Goal: Task Accomplishment & Management: Use online tool/utility

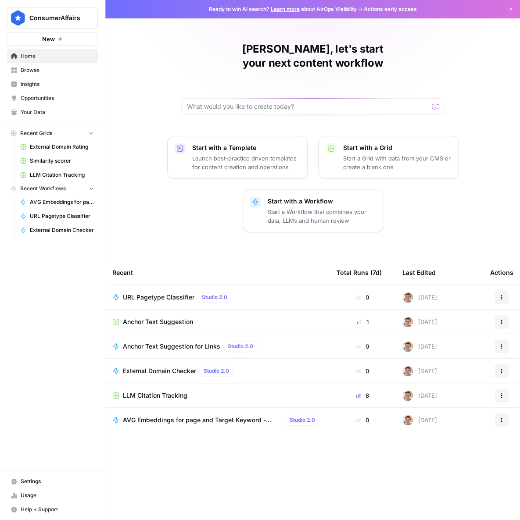
click at [58, 495] on span "Usage" at bounding box center [57, 496] width 73 height 8
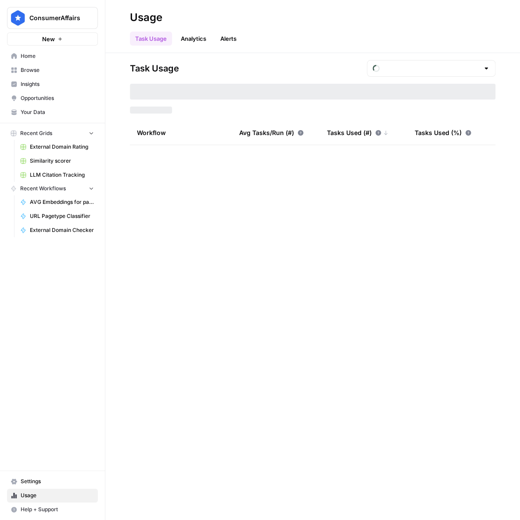
type input "September Tasks"
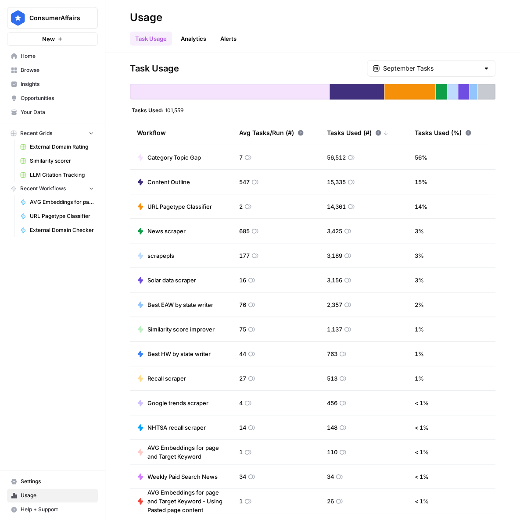
click at [60, 59] on span "Home" at bounding box center [57, 56] width 73 height 8
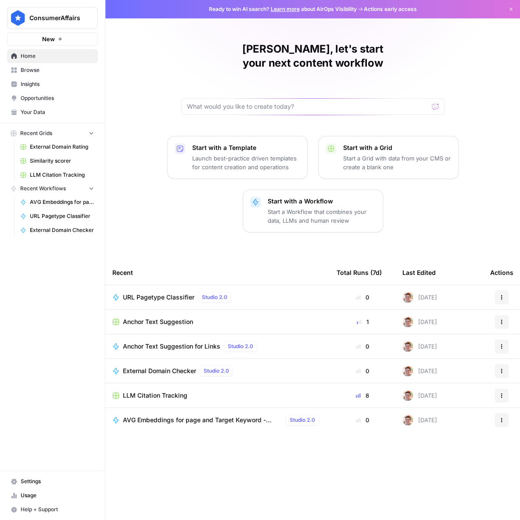
click at [80, 71] on span "Browse" at bounding box center [57, 70] width 73 height 8
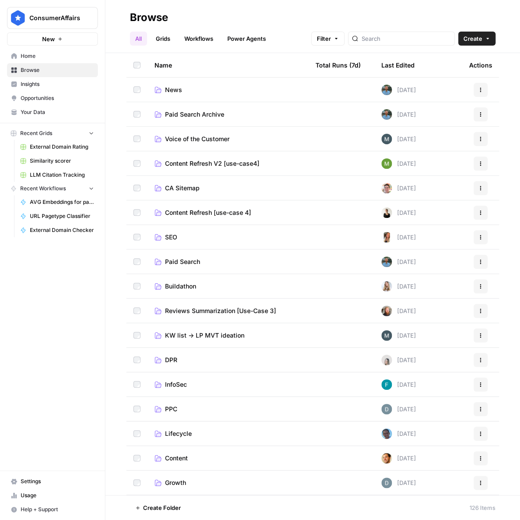
click at [201, 241] on link "SEO" at bounding box center [227, 237] width 147 height 9
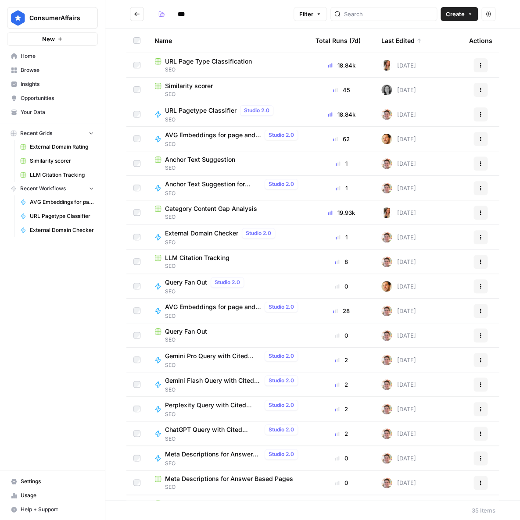
click at [458, 9] on button "Create" at bounding box center [458, 14] width 37 height 14
click at [437, 44] on span "Workflow" at bounding box center [442, 47] width 49 height 9
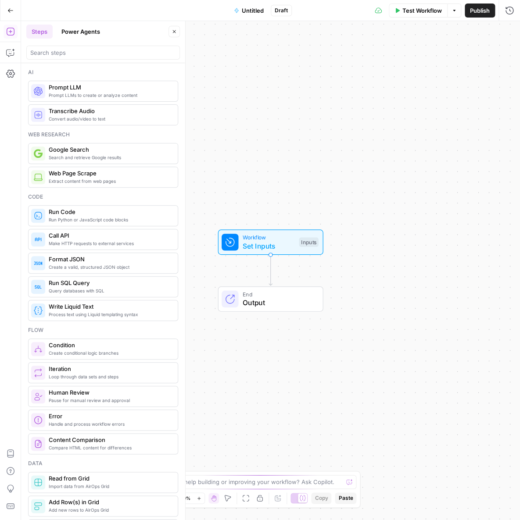
click at [257, 237] on span "Workflow" at bounding box center [269, 237] width 52 height 8
click at [430, 47] on form "Add Field Options" at bounding box center [404, 281] width 232 height 478
click at [427, 58] on button "Add Field" at bounding box center [396, 60] width 203 height 14
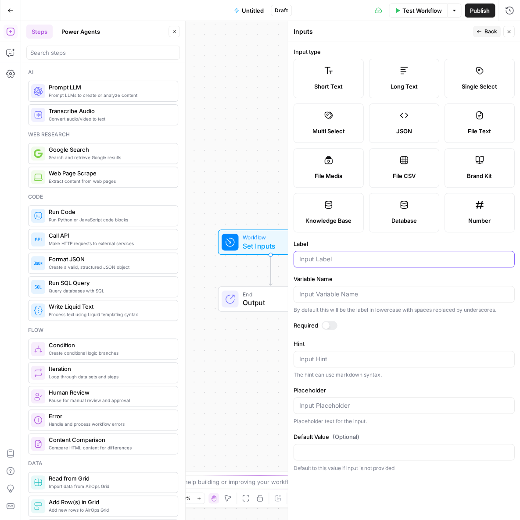
click at [344, 258] on input "Label" at bounding box center [404, 259] width 210 height 9
type input "URL"
click at [344, 357] on textarea "Hint" at bounding box center [404, 359] width 210 height 9
type textarea "I"
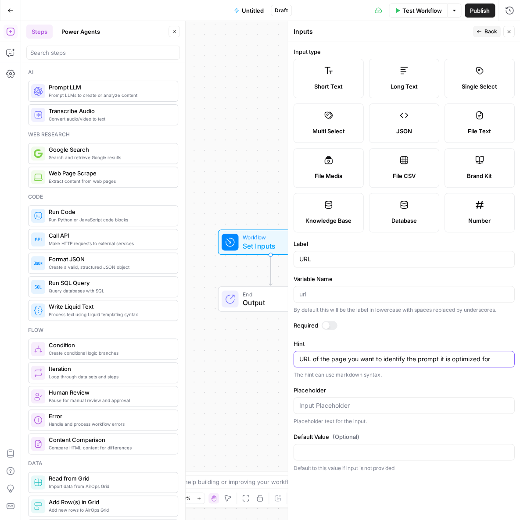
type textarea "URL of the page you want to identify the prompt it is optimized for"
click at [402, 409] on input "Placeholder" at bounding box center [404, 405] width 210 height 9
click at [476, 28] on button "Back" at bounding box center [487, 31] width 28 height 11
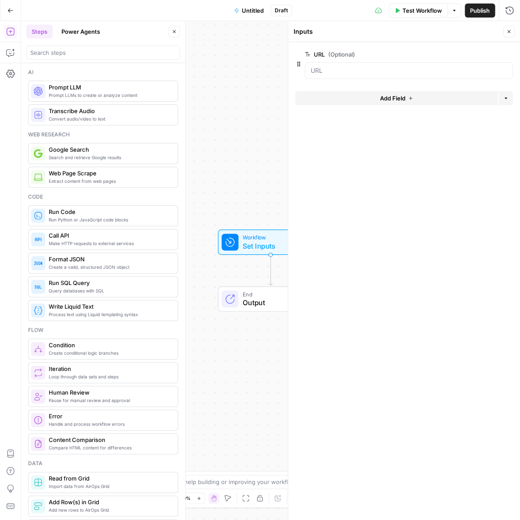
click at [363, 100] on button "Add Field" at bounding box center [396, 98] width 203 height 14
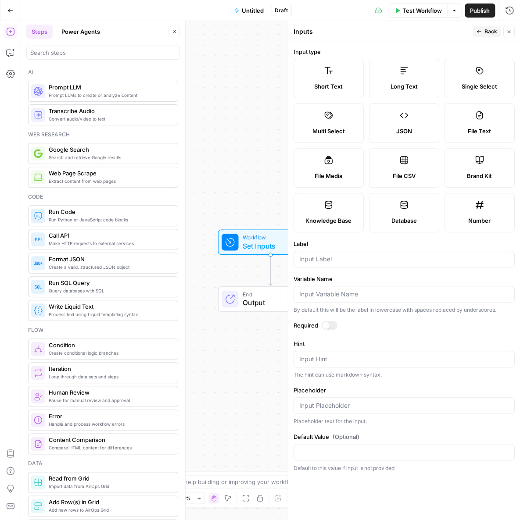
click at [335, 254] on div at bounding box center [404, 259] width 221 height 17
type input "Target Keyword"
click at [365, 361] on textarea "Hint" at bounding box center [404, 359] width 210 height 9
type textarea "k"
type textarea "Keyword the page is targeting"
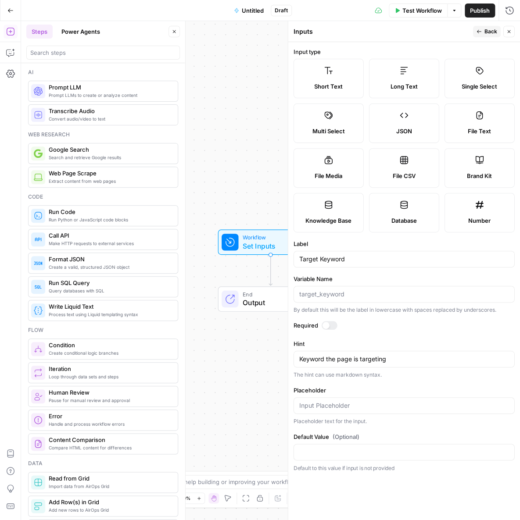
click at [475, 36] on button "Back" at bounding box center [487, 31] width 28 height 11
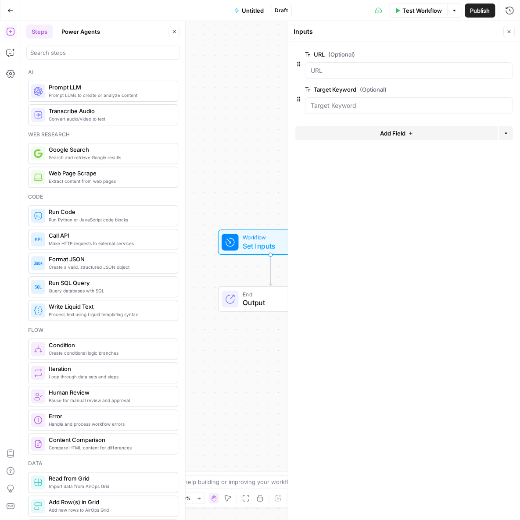
click at [252, 11] on span "Untitled" at bounding box center [253, 10] width 22 height 9
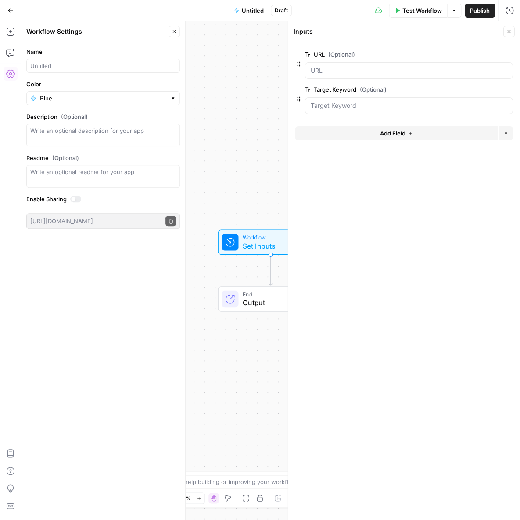
click at [46, 72] on div at bounding box center [103, 66] width 154 height 14
type input "Target Prompt Identifier"
click at [238, 172] on div "Workflow Set Inputs Inputs End Output" at bounding box center [270, 270] width 499 height 499
click at [511, 30] on icon "button" at bounding box center [508, 31] width 5 height 5
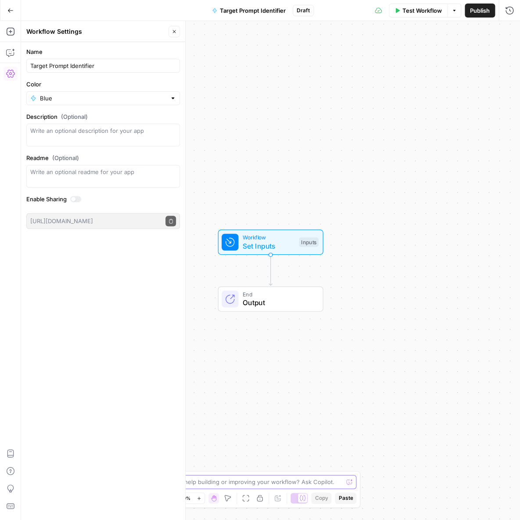
click at [273, 478] on textarea at bounding box center [255, 482] width 175 height 9
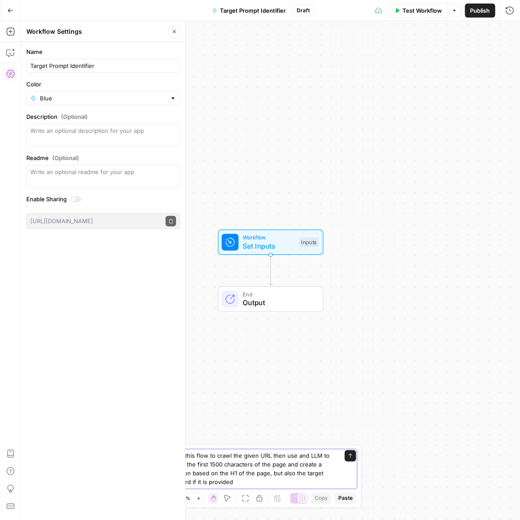
click at [191, 473] on textarea "I want this flow to crawl the given URL then use and LLM to look at the first 1…" at bounding box center [251, 468] width 168 height 35
type textarea "I want this flow to crawl the given URL then use and LLM to look at the first 1…"
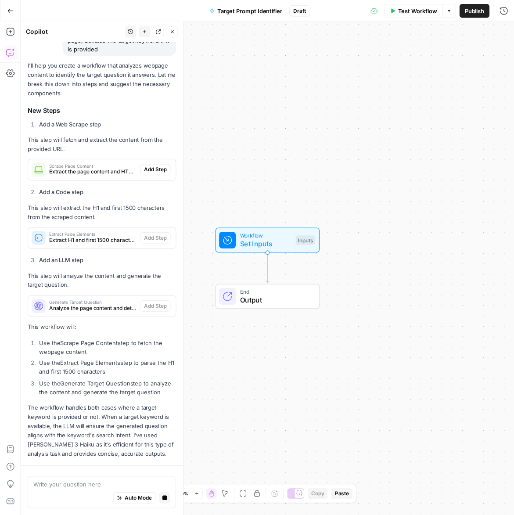
scroll to position [159, 0]
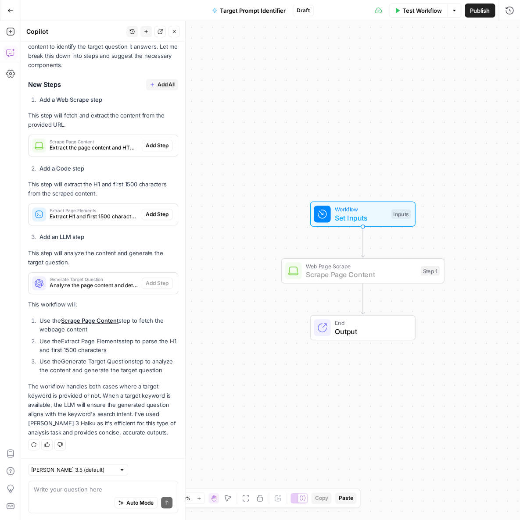
click at [150, 142] on span "Add Step" at bounding box center [157, 146] width 23 height 8
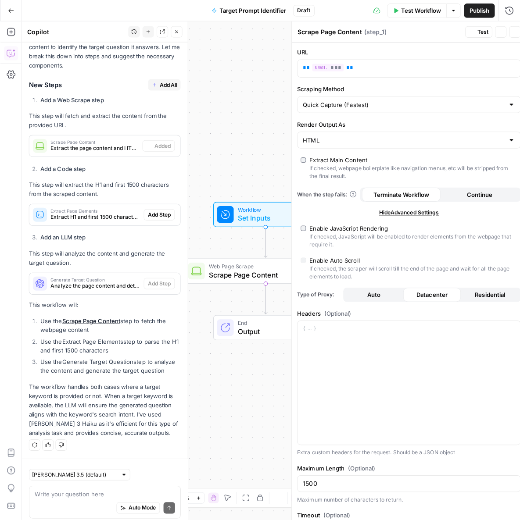
scroll to position [173, 0]
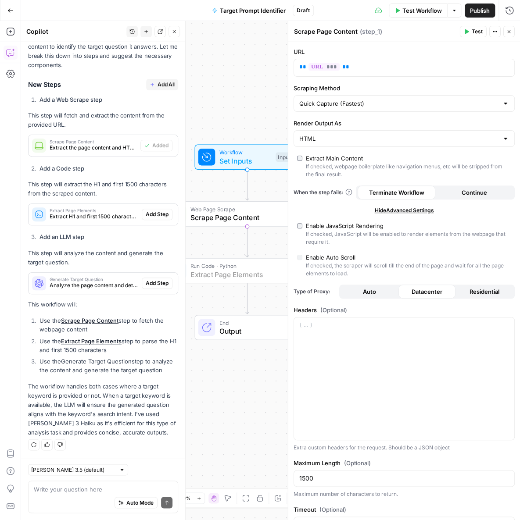
click at [159, 211] on span "Add Step" at bounding box center [157, 215] width 23 height 8
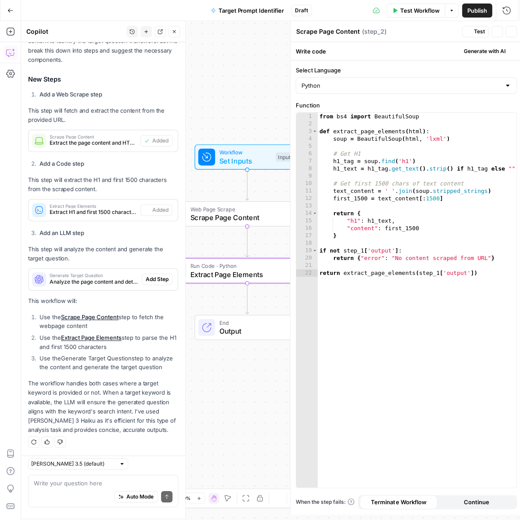
type textarea "Extract Page Elements"
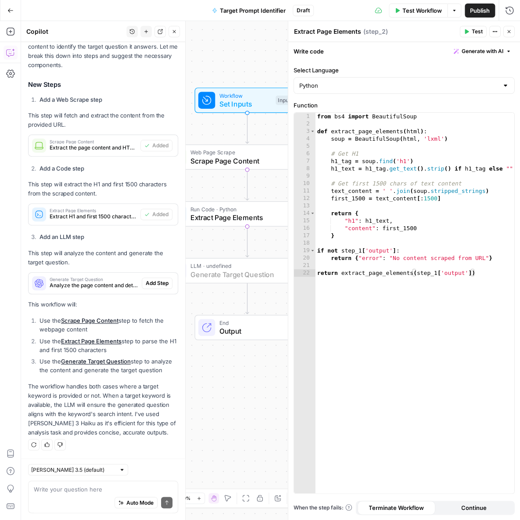
click at [156, 279] on span "Add Step" at bounding box center [157, 283] width 23 height 8
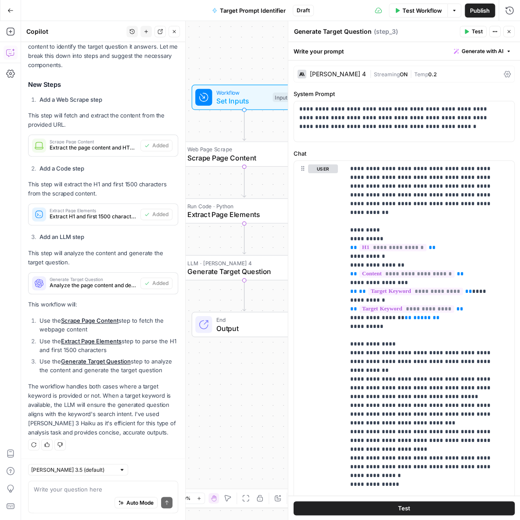
click at [408, 17] on div "Test Workflow Options Publish Run History" at bounding box center [417, 10] width 207 height 21
click at [411, 10] on span "Test Workflow" at bounding box center [421, 10] width 39 height 9
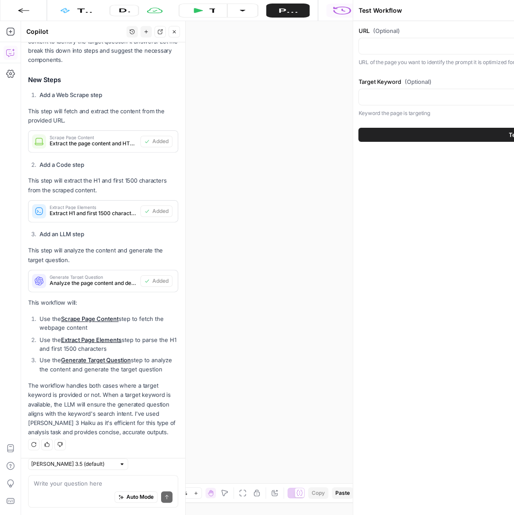
scroll to position [179, 0]
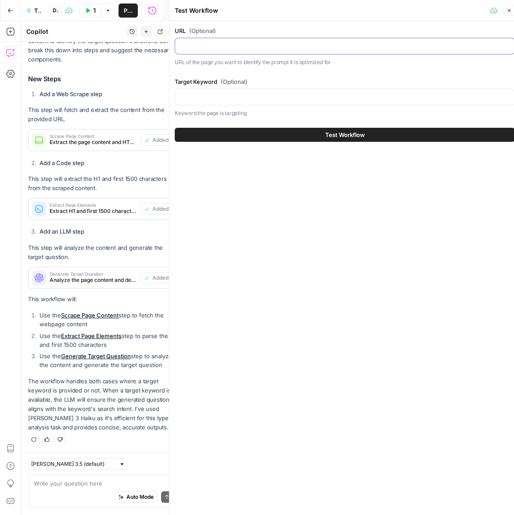
click at [207, 45] on input "URL (Optional)" at bounding box center [344, 46] width 329 height 9
paste input "https://www.consumeraffairs.com/auto_warranty/"
type input "https://www.consumeraffairs.com/auto_warranty/"
click at [257, 103] on div at bounding box center [345, 97] width 340 height 17
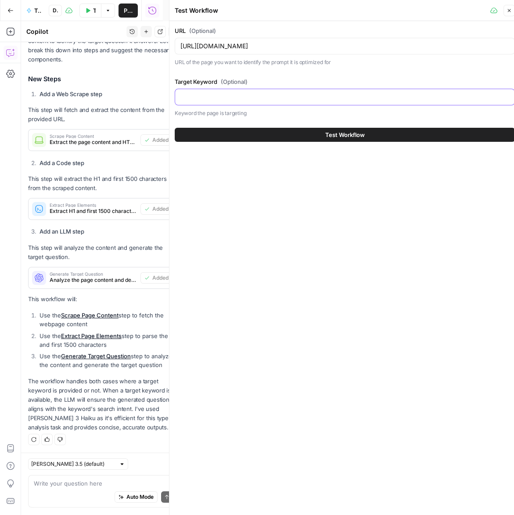
paste input "best extended car warranties"
type input "best extended car warranties"
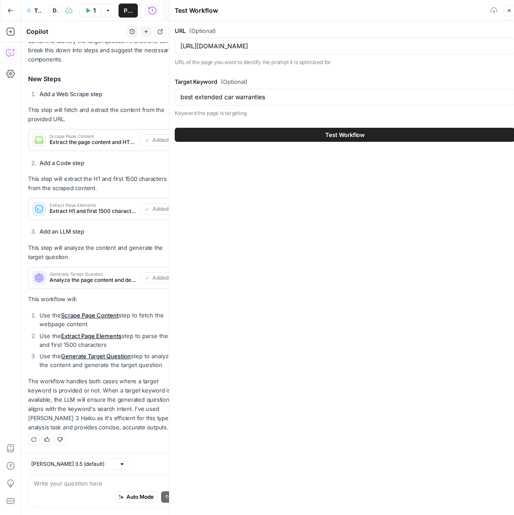
click at [284, 132] on button "Test Workflow" at bounding box center [345, 135] width 340 height 14
click at [323, 131] on button "Test Workflow" at bounding box center [345, 135] width 340 height 14
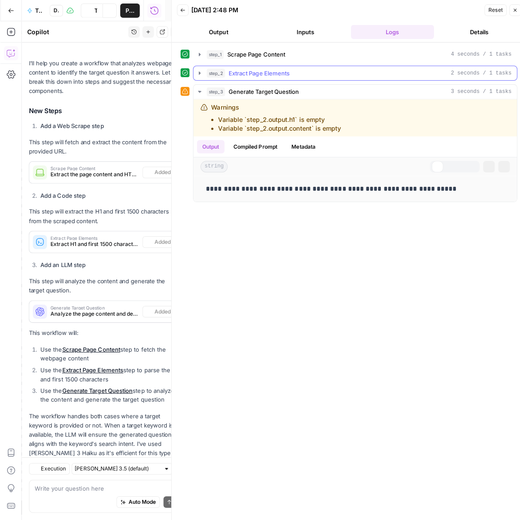
scroll to position [179, 0]
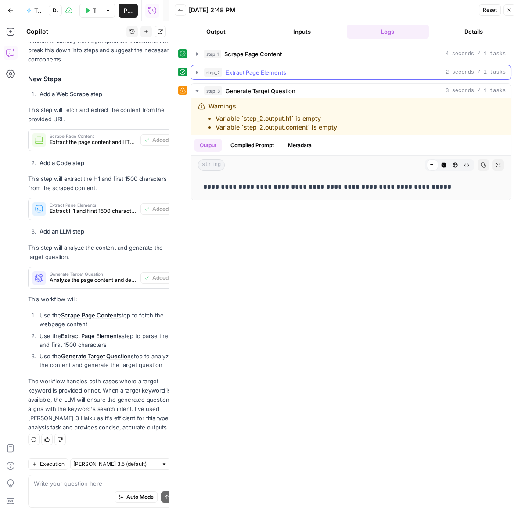
click at [207, 72] on span "step_2" at bounding box center [213, 72] width 18 height 9
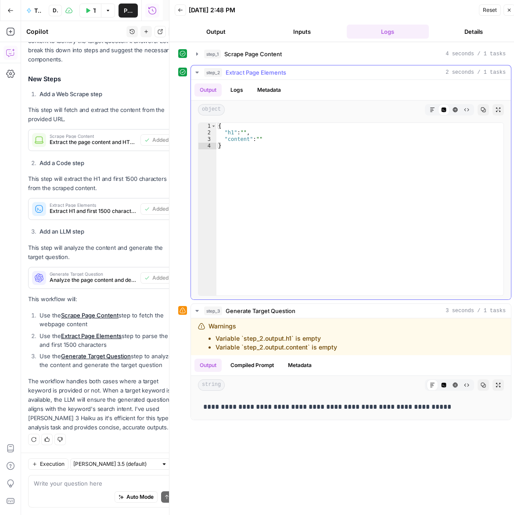
click at [201, 72] on button "step_2 Extract Page Elements 2 seconds / 1 tasks" at bounding box center [351, 72] width 320 height 14
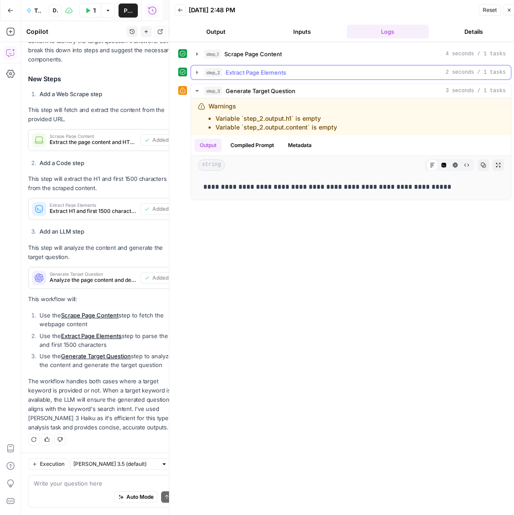
click at [199, 72] on icon "button" at bounding box center [196, 72] width 7 height 7
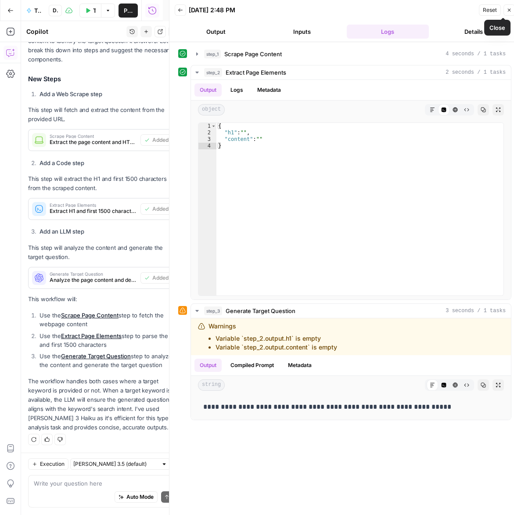
click at [508, 10] on icon "button" at bounding box center [508, 9] width 5 height 5
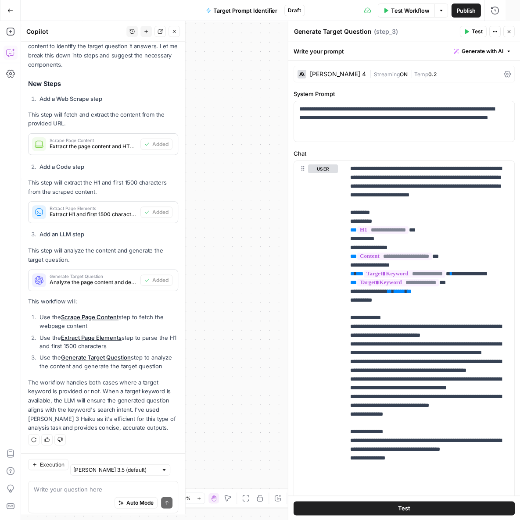
scroll to position [173, 0]
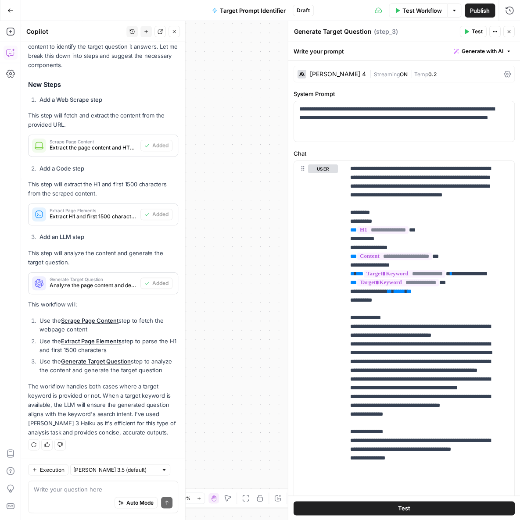
click at [176, 35] on button "Close" at bounding box center [173, 31] width 11 height 11
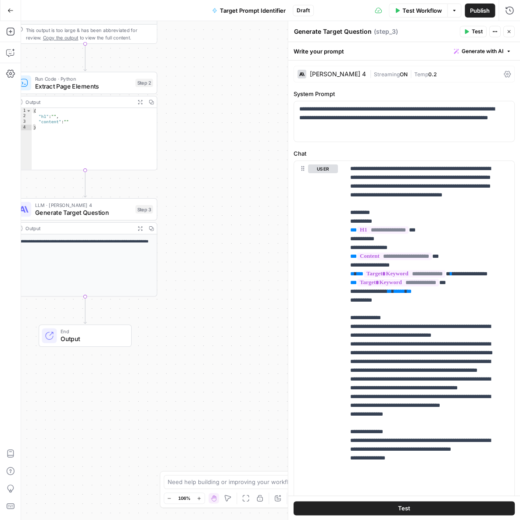
drag, startPoint x: 158, startPoint y: 177, endPoint x: 240, endPoint y: 251, distance: 110.9
click at [236, 250] on div "**********" at bounding box center [270, 270] width 499 height 499
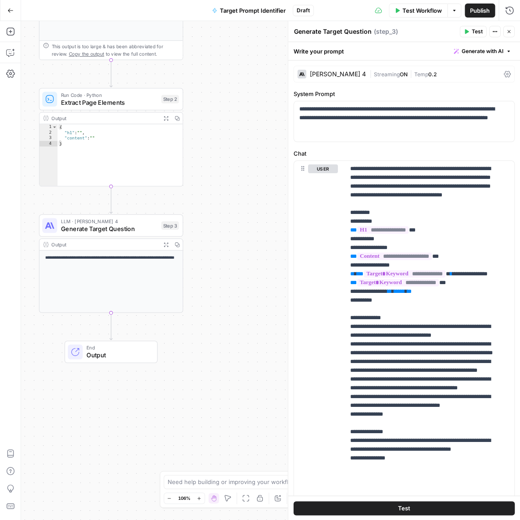
type textarea "*"
drag, startPoint x: 178, startPoint y: 151, endPoint x: 216, endPoint y: 218, distance: 76.2
click at [216, 218] on div "**********" at bounding box center [270, 270] width 499 height 499
click at [140, 104] on span "Extract Page Elements" at bounding box center [109, 102] width 97 height 9
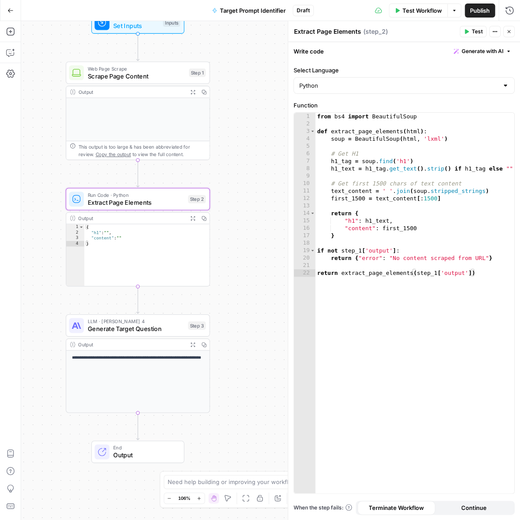
drag, startPoint x: 203, startPoint y: 116, endPoint x: 229, endPoint y: 216, distance: 103.5
click at [229, 216] on div "**********" at bounding box center [270, 270] width 499 height 499
click at [155, 81] on div "Web Page Scrape Scrape Page Content Step 1 Copy step Delete step Add Note Test" at bounding box center [138, 72] width 144 height 22
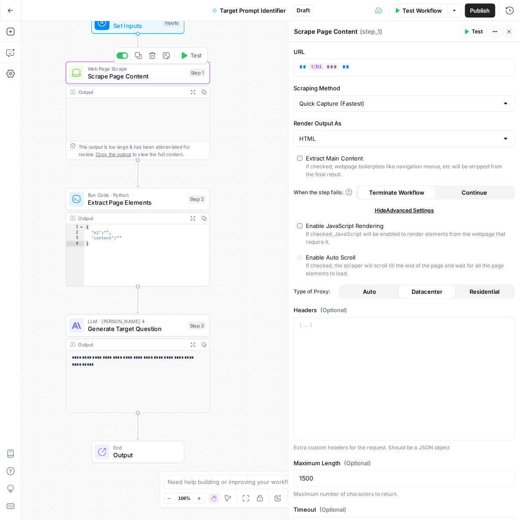
click at [143, 107] on p at bounding box center [138, 105] width 132 height 7
click at [190, 93] on icon "button" at bounding box center [192, 92] width 4 height 4
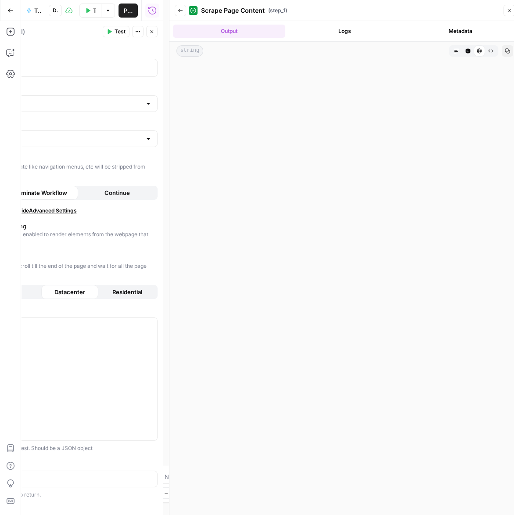
drag, startPoint x: 498, startPoint y: 9, endPoint x: 510, endPoint y: 7, distance: 11.7
click at [498, 9] on div "Scrape Page Content ( step_1 )" at bounding box center [345, 11] width 312 height 14
click at [511, 7] on button "Close" at bounding box center [508, 10] width 11 height 11
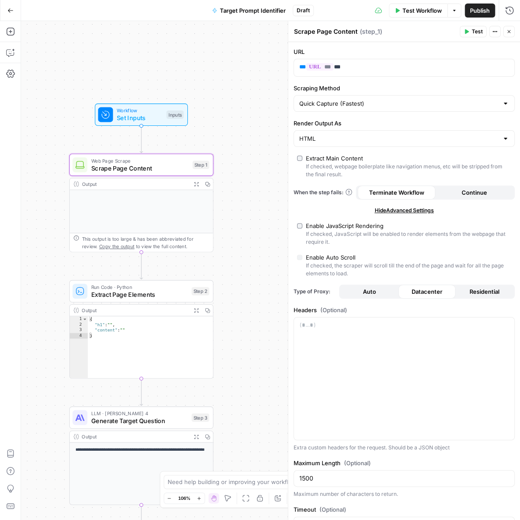
drag, startPoint x: 260, startPoint y: 84, endPoint x: 261, endPoint y: 175, distance: 90.8
click at [262, 175] on div "**********" at bounding box center [270, 270] width 499 height 499
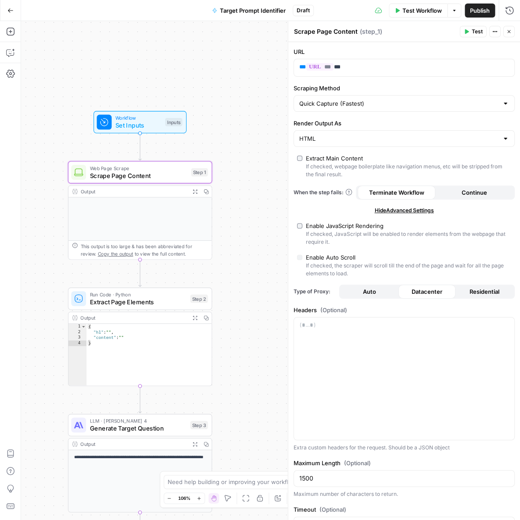
click at [508, 18] on div "Test Workflow Options Publish Run History" at bounding box center [417, 10] width 207 height 21
click at [509, 14] on icon "button" at bounding box center [509, 10] width 8 height 8
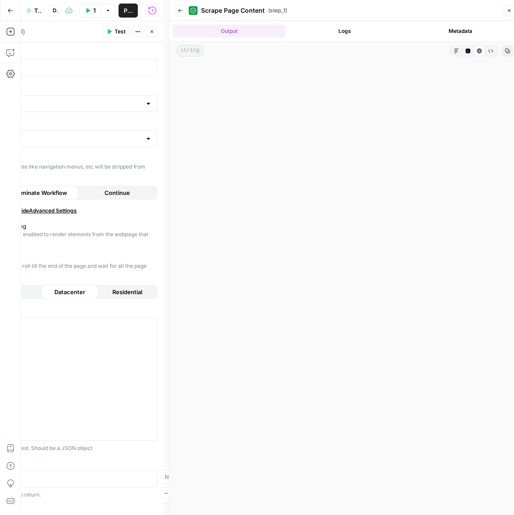
click at [467, 31] on button "Metadata" at bounding box center [460, 31] width 112 height 13
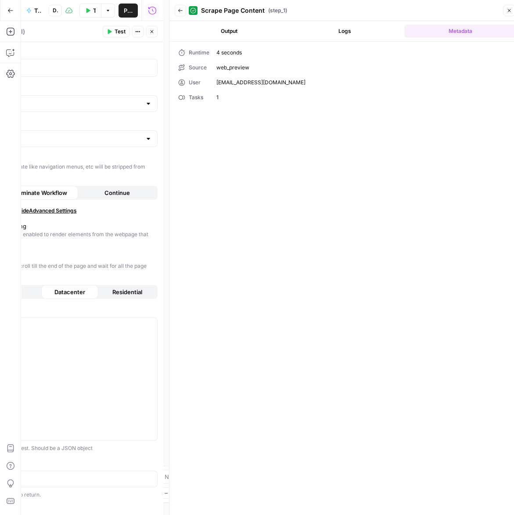
click at [362, 37] on button "Logs" at bounding box center [345, 31] width 112 height 13
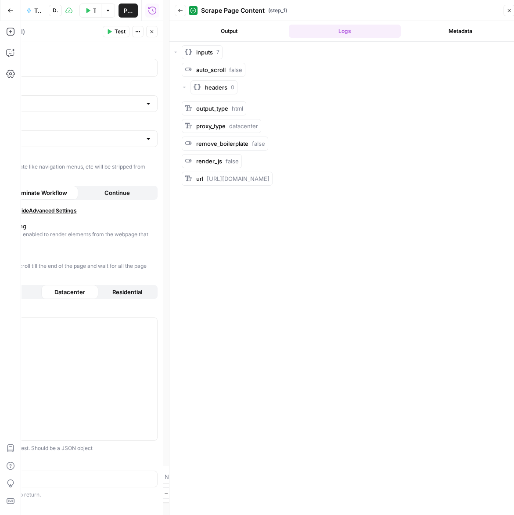
click at [178, 54] on div "inputs 7" at bounding box center [345, 52] width 344 height 14
click at [230, 39] on div "Output Logs Metadata" at bounding box center [344, 31] width 351 height 20
click at [233, 32] on button "Output" at bounding box center [229, 31] width 112 height 13
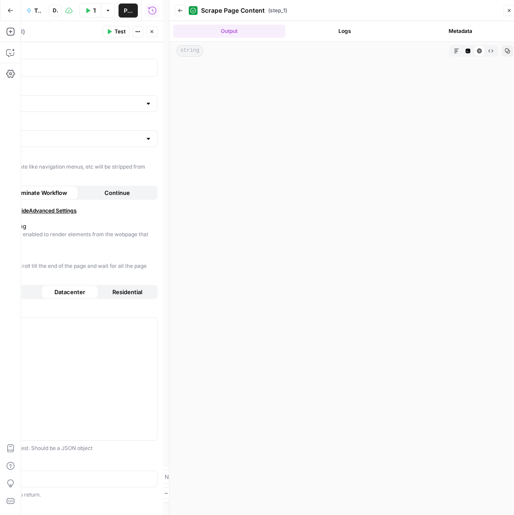
click at [437, 25] on button "Metadata" at bounding box center [460, 31] width 112 height 13
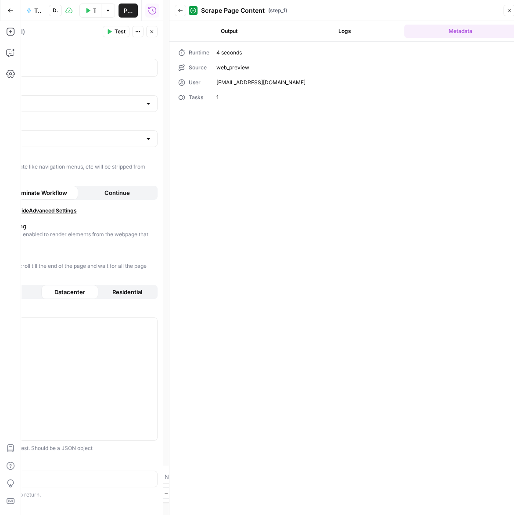
click at [397, 32] on button "Logs" at bounding box center [345, 31] width 112 height 13
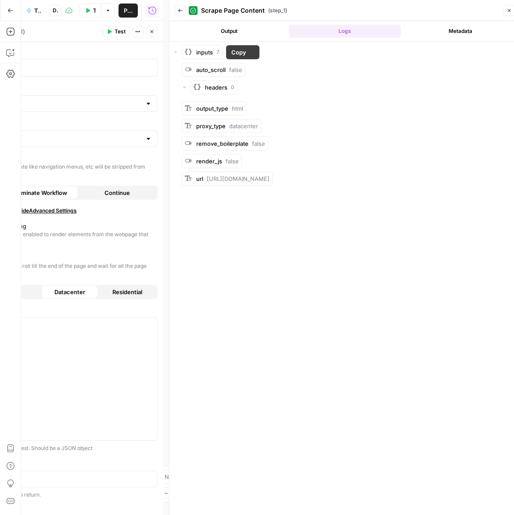
click at [183, 51] on button "inputs 7" at bounding box center [202, 52] width 41 height 14
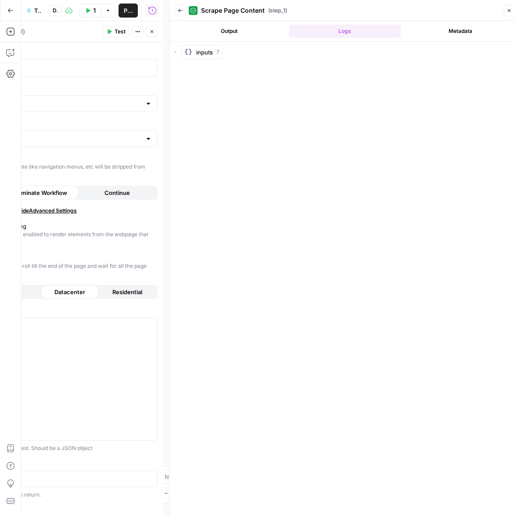
click at [189, 52] on rect "button" at bounding box center [188, 51] width 7 height 7
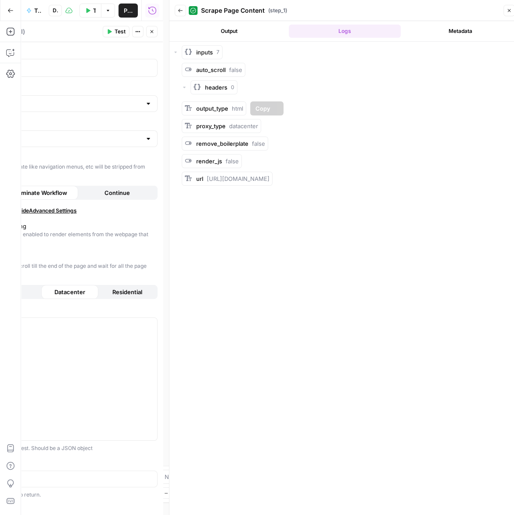
click at [220, 103] on div "output_type html" at bounding box center [214, 108] width 64 height 14
drag, startPoint x: 97, startPoint y: 161, endPoint x: 219, endPoint y: 159, distance: 122.9
click at [219, 159] on body "**********" at bounding box center [257, 257] width 514 height 515
click at [511, 11] on span "Close" at bounding box center [511, 11] width 0 height 0
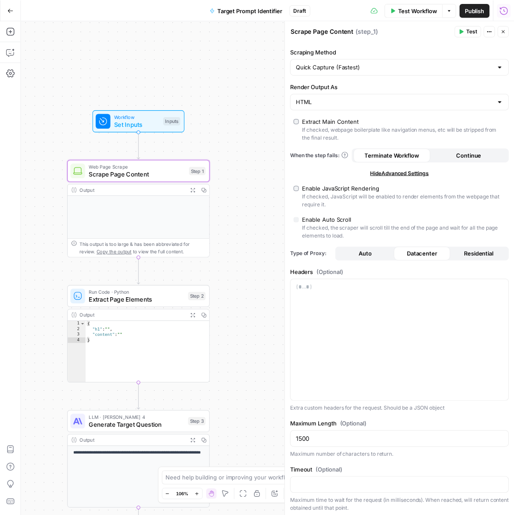
scroll to position [37, 0]
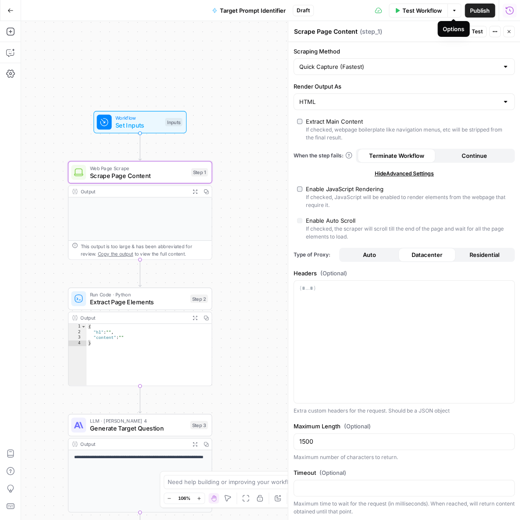
click at [420, 12] on span "Test Workflow" at bounding box center [421, 10] width 39 height 9
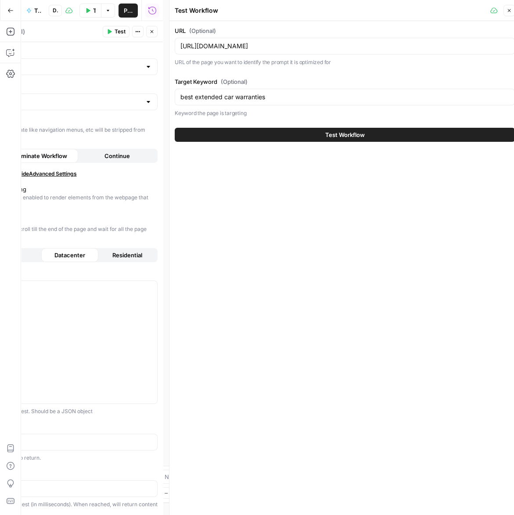
click at [317, 131] on button "Test Workflow" at bounding box center [345, 135] width 340 height 14
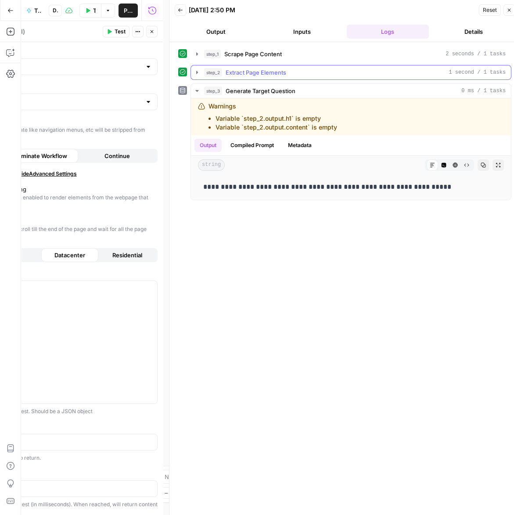
click at [310, 71] on div "step_2 Extract Page Elements 1 second / 1 tasks" at bounding box center [354, 72] width 301 height 9
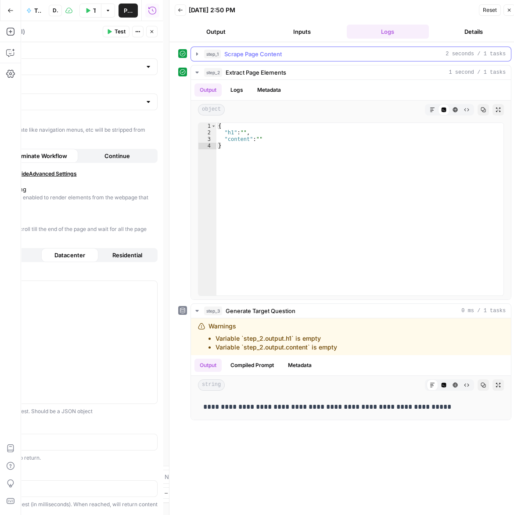
click at [313, 56] on div "step_1 Scrape Page Content 2 seconds / 1 tasks" at bounding box center [354, 54] width 301 height 9
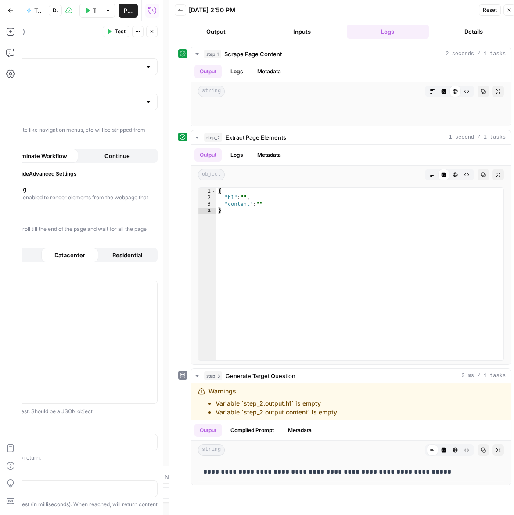
click at [501, 9] on div "Reset Close" at bounding box center [497, 10] width 36 height 13
click at [505, 9] on button "Close" at bounding box center [508, 9] width 11 height 11
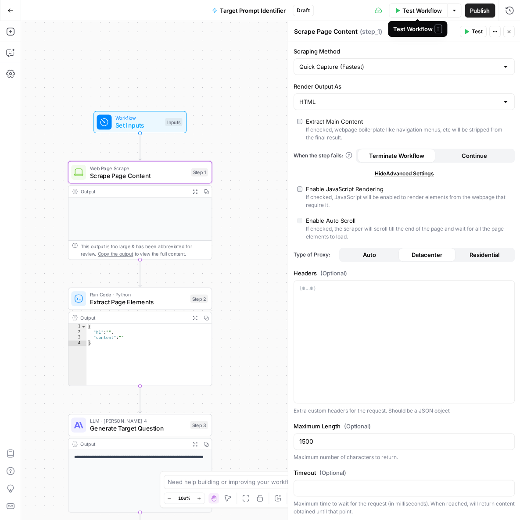
click at [467, 7] on button "Publish" at bounding box center [480, 11] width 30 height 14
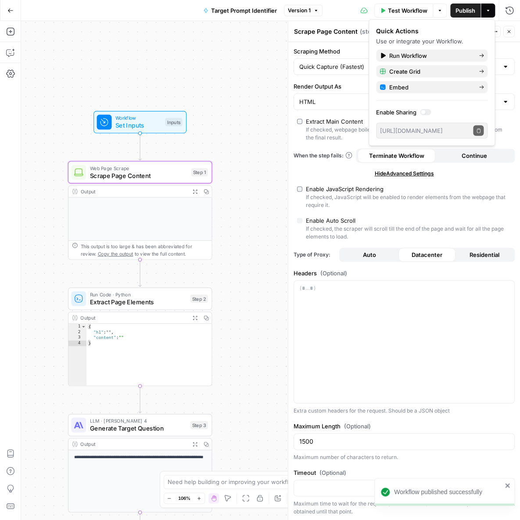
click at [403, 10] on span "Test Workflow" at bounding box center [407, 10] width 39 height 9
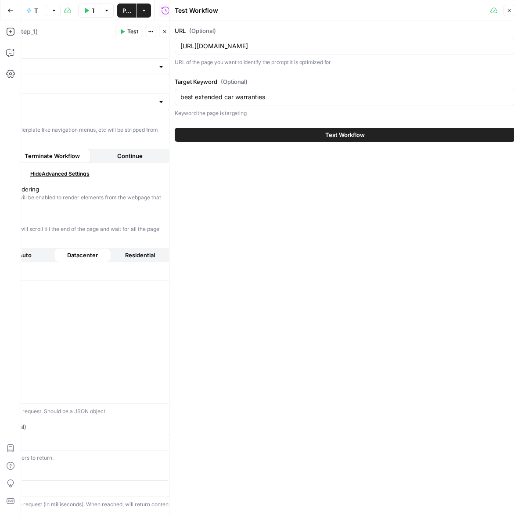
click at [219, 58] on p "URL of the page you want to identify the prompt it is optimized for" at bounding box center [345, 62] width 340 height 9
click at [223, 49] on input "https://www.consumeraffairs.com/auto_warranty/" at bounding box center [344, 46] width 329 height 9
paste input "ssisted-living/a-place-for-mom.html"
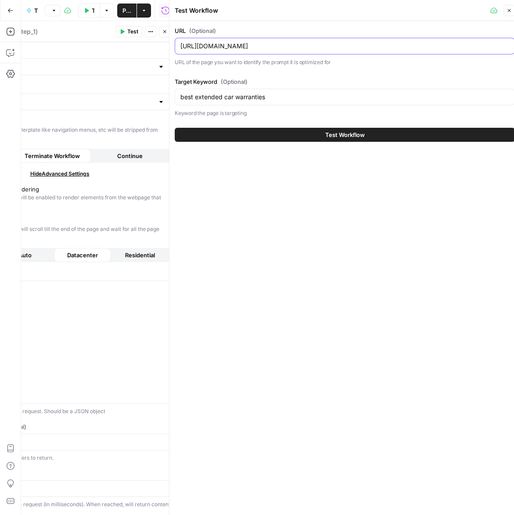
type input "[URL][DOMAIN_NAME]"
click at [308, 97] on input "best extended car warranties" at bounding box center [344, 97] width 329 height 9
paste input "a place for mom review"
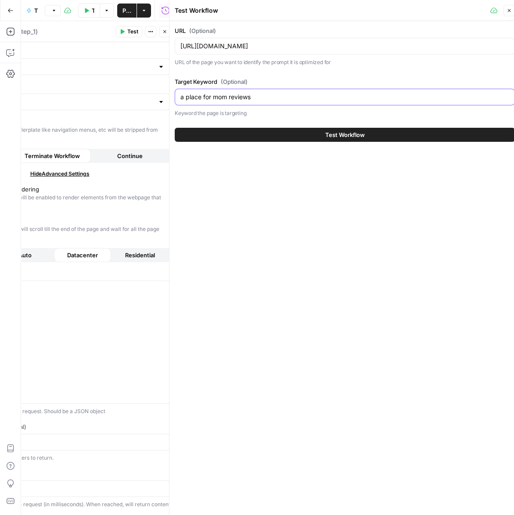
type input "a place for mom reviews"
click at [318, 136] on button "Test Workflow" at bounding box center [345, 135] width 340 height 14
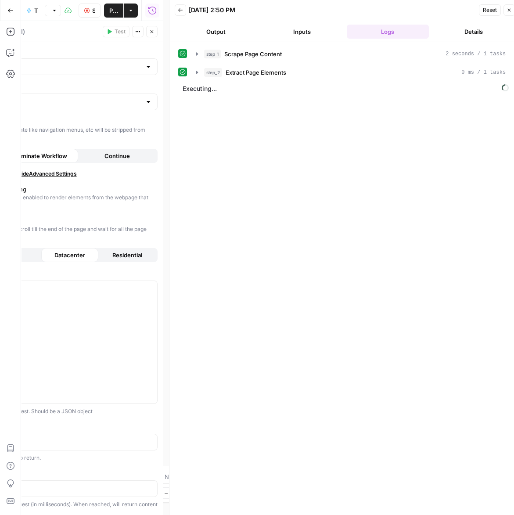
click at [322, 76] on button "step_2 Extract Page Elements 0 ms / 1 tasks" at bounding box center [351, 72] width 320 height 14
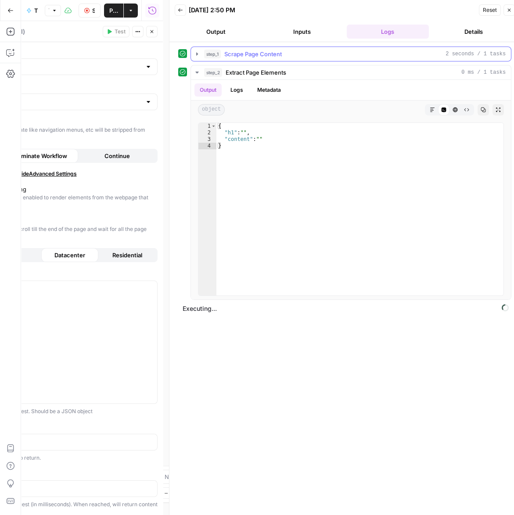
click at [326, 55] on div "step_1 Scrape Page Content 2 seconds / 1 tasks" at bounding box center [354, 54] width 301 height 9
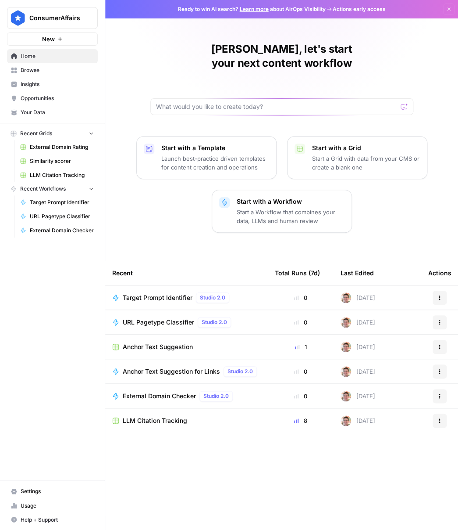
click at [39, 70] on span "Browse" at bounding box center [57, 70] width 73 height 8
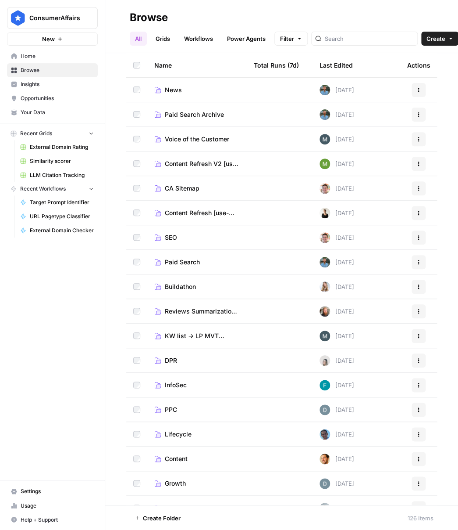
click at [172, 240] on span "SEO" at bounding box center [171, 237] width 12 height 9
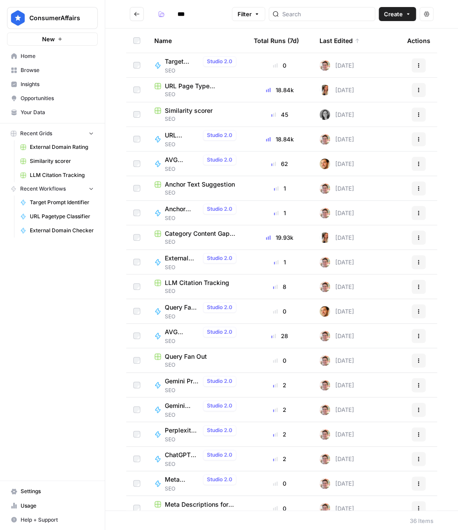
click at [198, 358] on span "Query Fan Out" at bounding box center [186, 356] width 42 height 9
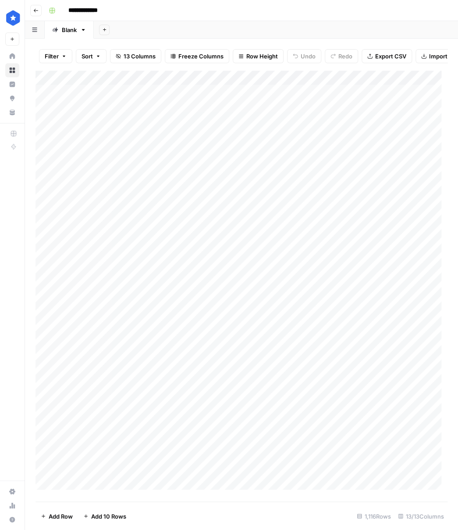
click at [187, 98] on div "Add Column" at bounding box center [242, 282] width 412 height 425
click at [368, 100] on div "Add Column" at bounding box center [242, 282] width 412 height 425
click at [203, 248] on div "Add Column" at bounding box center [242, 282] width 412 height 425
click at [188, 242] on div "Add Column" at bounding box center [242, 282] width 412 height 425
click at [220, 244] on textarea "**********" at bounding box center [232, 252] width 175 height 21
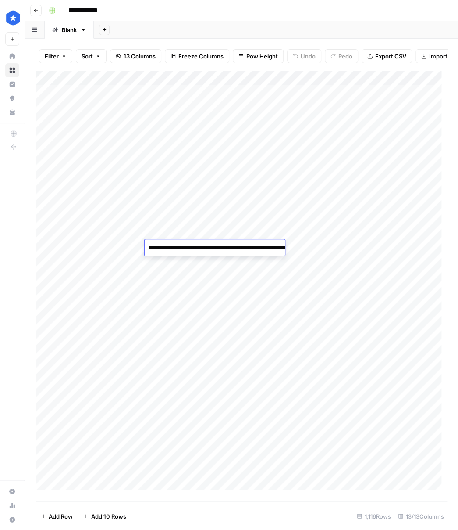
click at [220, 244] on textarea "**********" at bounding box center [232, 252] width 175 height 21
click at [358, 248] on div "Add Column" at bounding box center [242, 282] width 412 height 425
